Goal: Find specific page/section: Find specific page/section

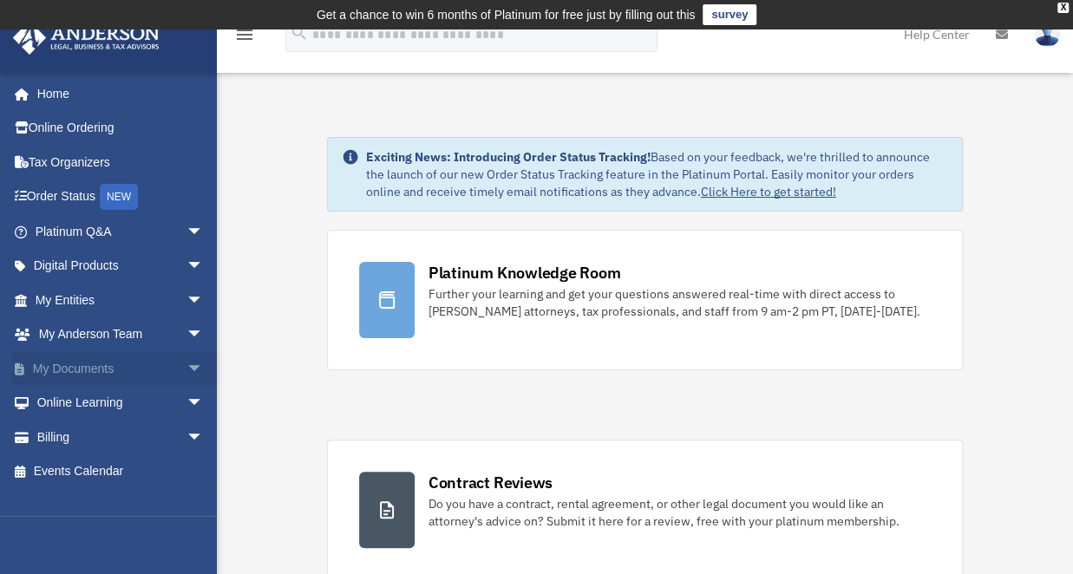
click at [99, 371] on link "My Documents arrow_drop_down" at bounding box center [121, 368] width 218 height 35
click at [186, 367] on span "arrow_drop_down" at bounding box center [203, 369] width 35 height 36
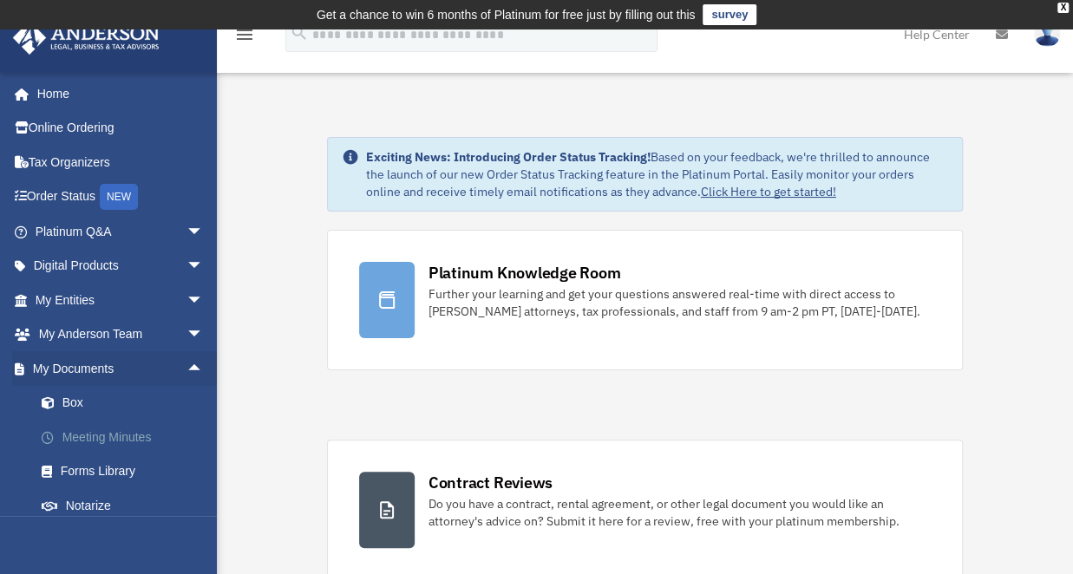
click at [107, 436] on link "Meeting Minutes" at bounding box center [127, 437] width 206 height 35
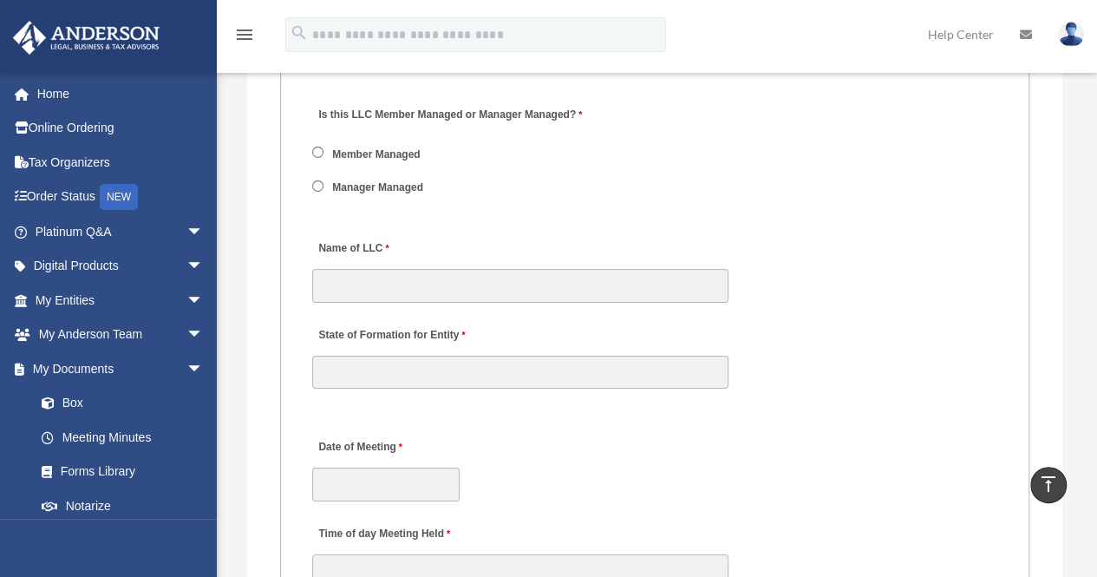
scroll to position [2902, 0]
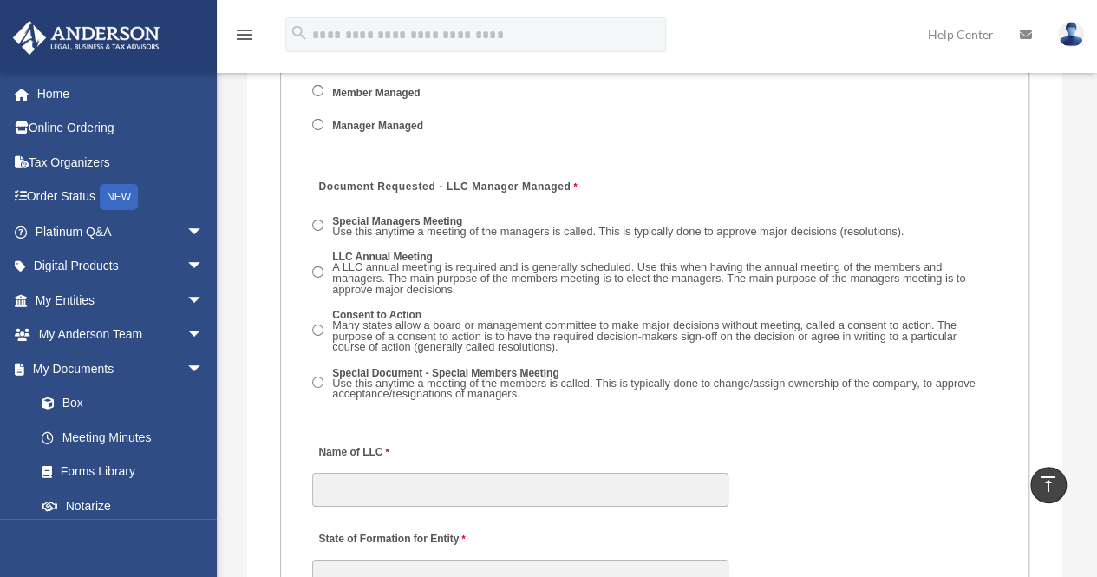
click at [397, 114] on span "Manager Managed" at bounding box center [375, 125] width 127 height 29
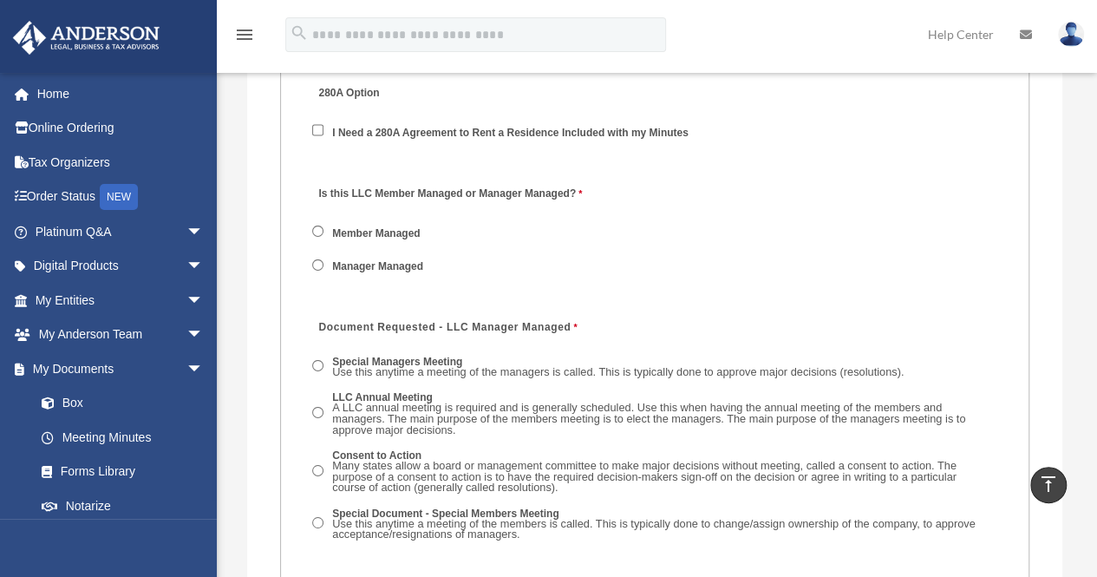
scroll to position [2758, 0]
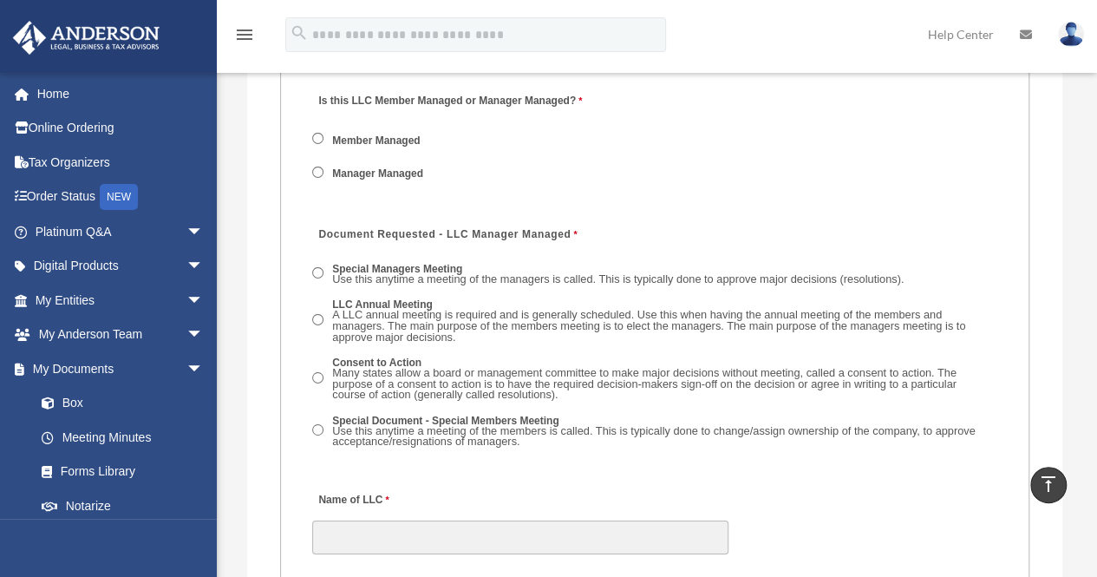
scroll to position [2848, 0]
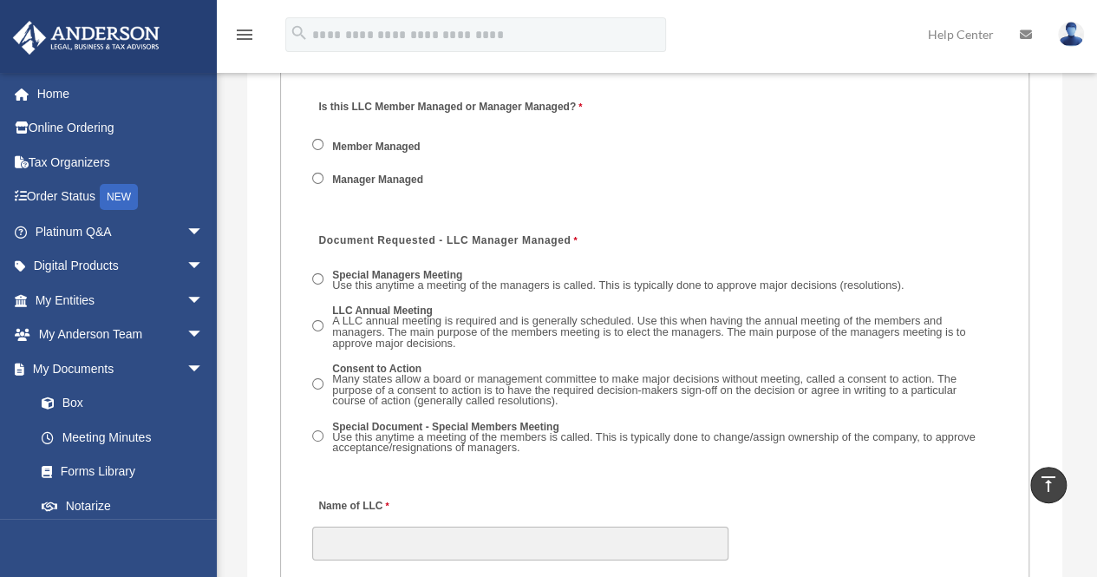
click at [856, 483] on div "Name of LLC 80 characters left. Name of Corp 80 characters left. Name of LP 80 …" at bounding box center [655, 561] width 689 height 173
